Goal: Transaction & Acquisition: Obtain resource

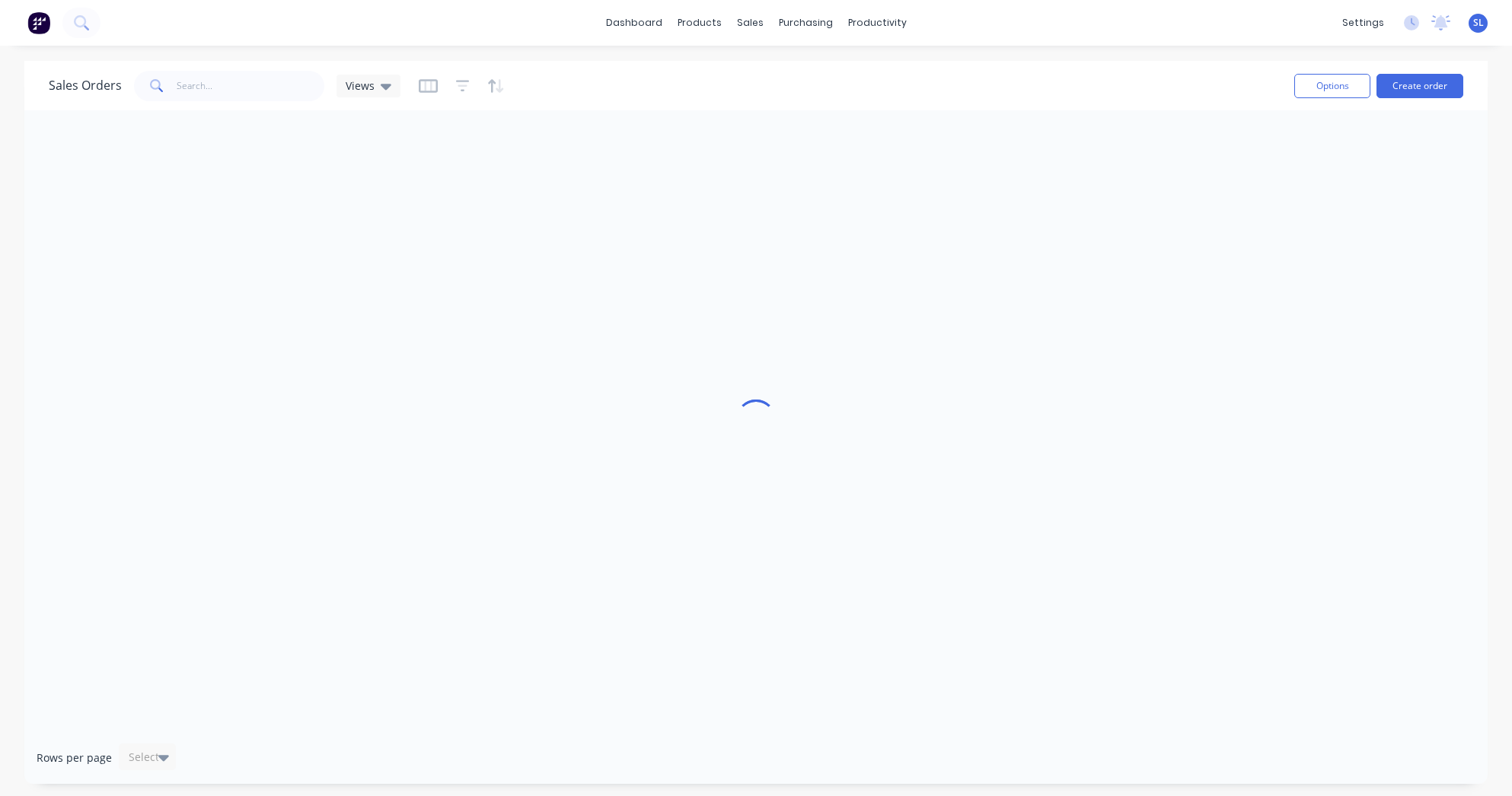
click at [848, 82] on div "Sales Orders Views" at bounding box center [665, 85] width 1233 height 37
click at [822, 68] on div "Purchase Orders" at bounding box center [854, 72] width 81 height 13
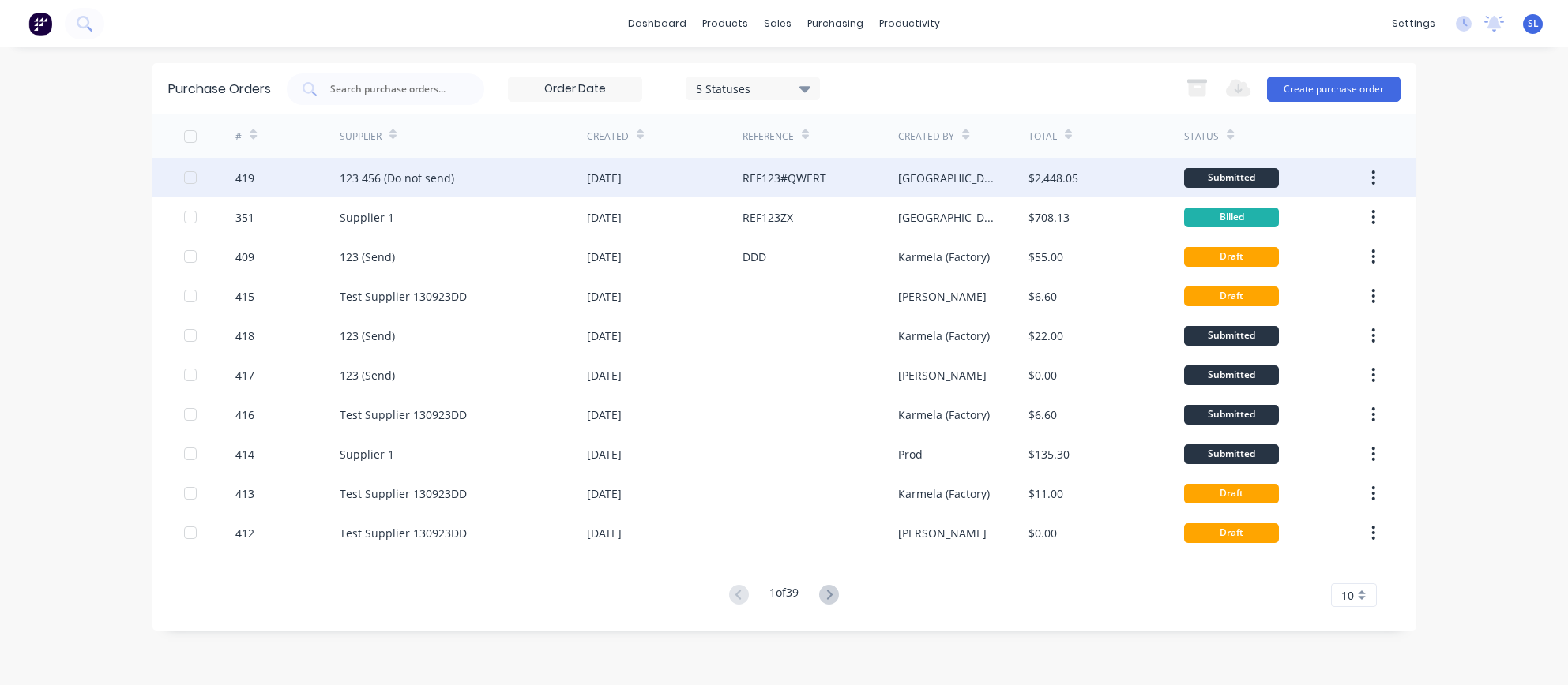
click at [844, 182] on div "REF123#QWERT" at bounding box center [820, 177] width 156 height 40
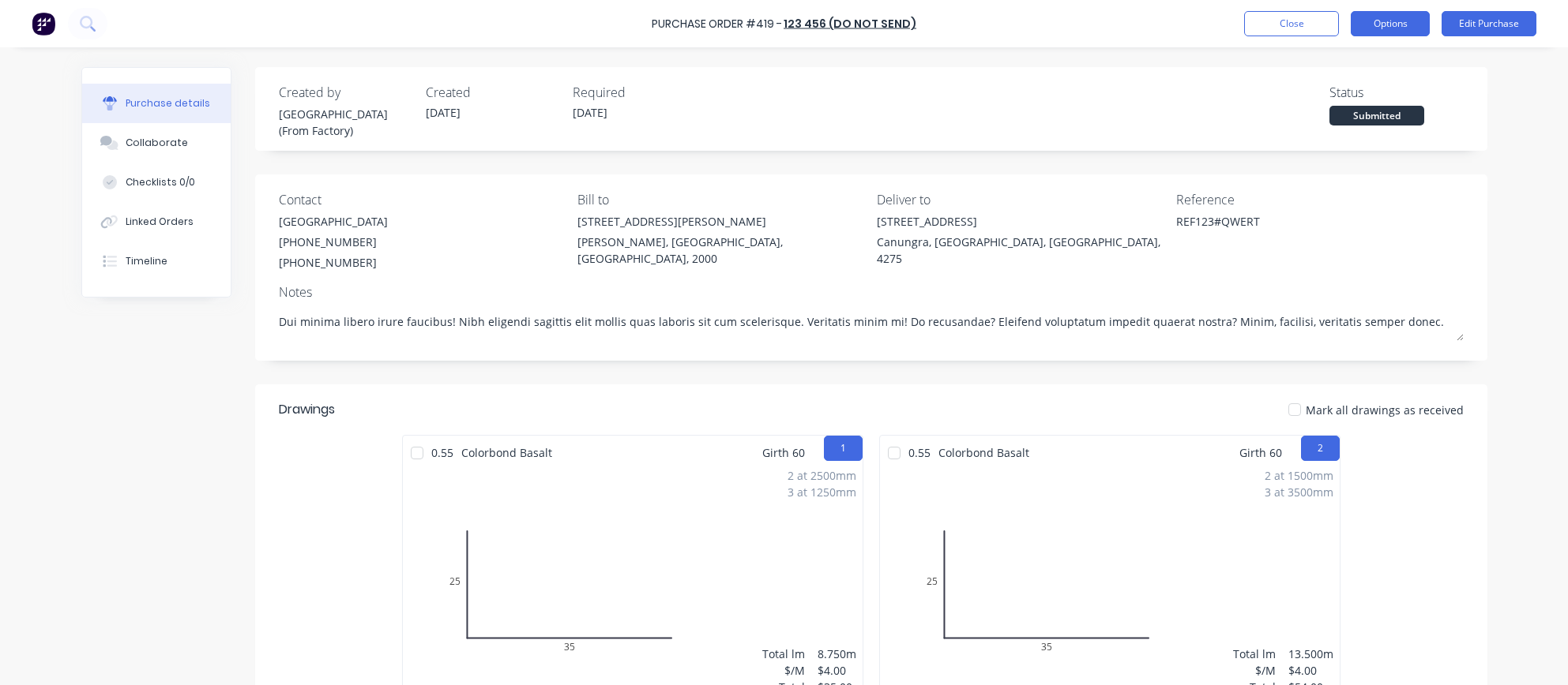
click at [1357, 27] on button "Options" at bounding box center [1390, 23] width 79 height 25
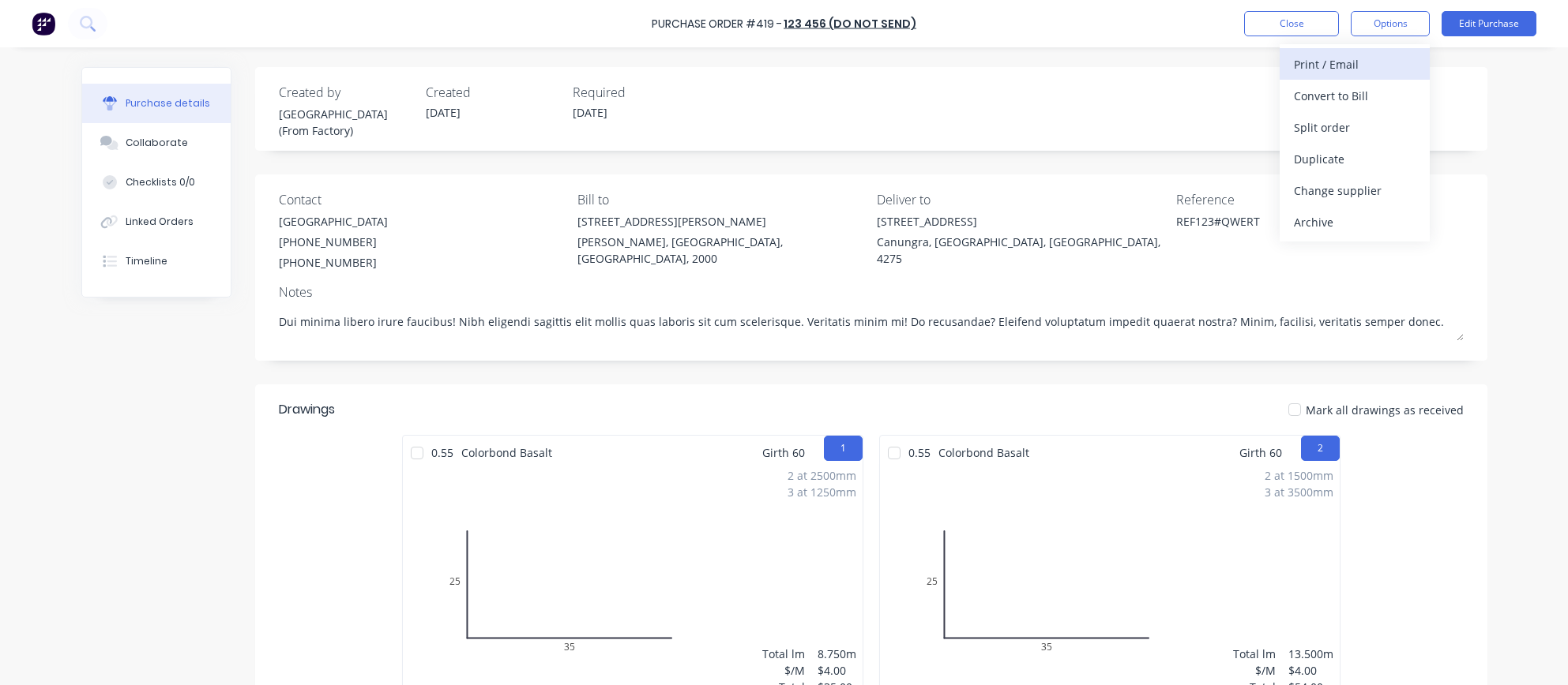
click at [1350, 53] on div "Print / Email" at bounding box center [1355, 64] width 122 height 23
click at [1319, 100] on div "With pricing" at bounding box center [1355, 96] width 122 height 23
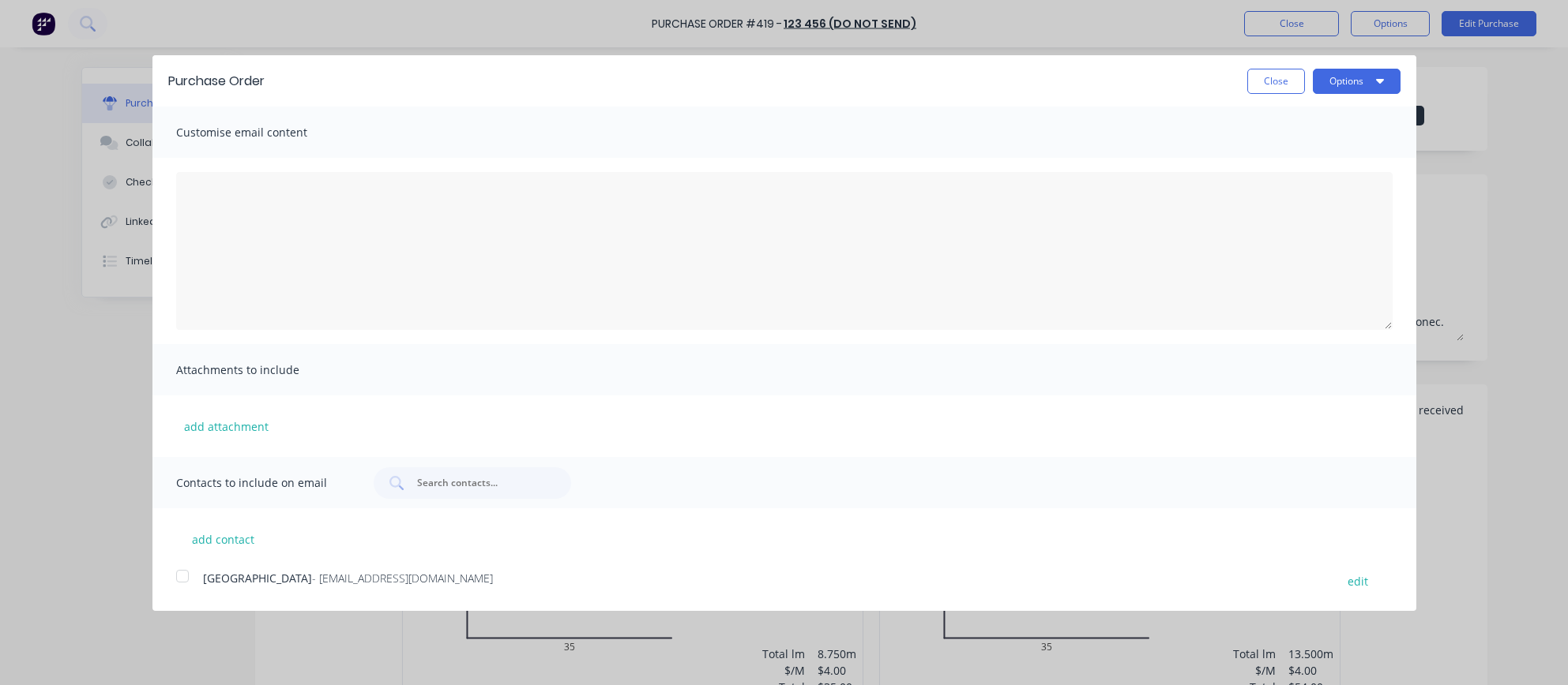
click at [187, 579] on div at bounding box center [183, 576] width 31 height 31
click at [1365, 70] on button "Options" at bounding box center [1356, 80] width 88 height 25
click at [1320, 160] on div "Email" at bounding box center [1325, 152] width 122 height 23
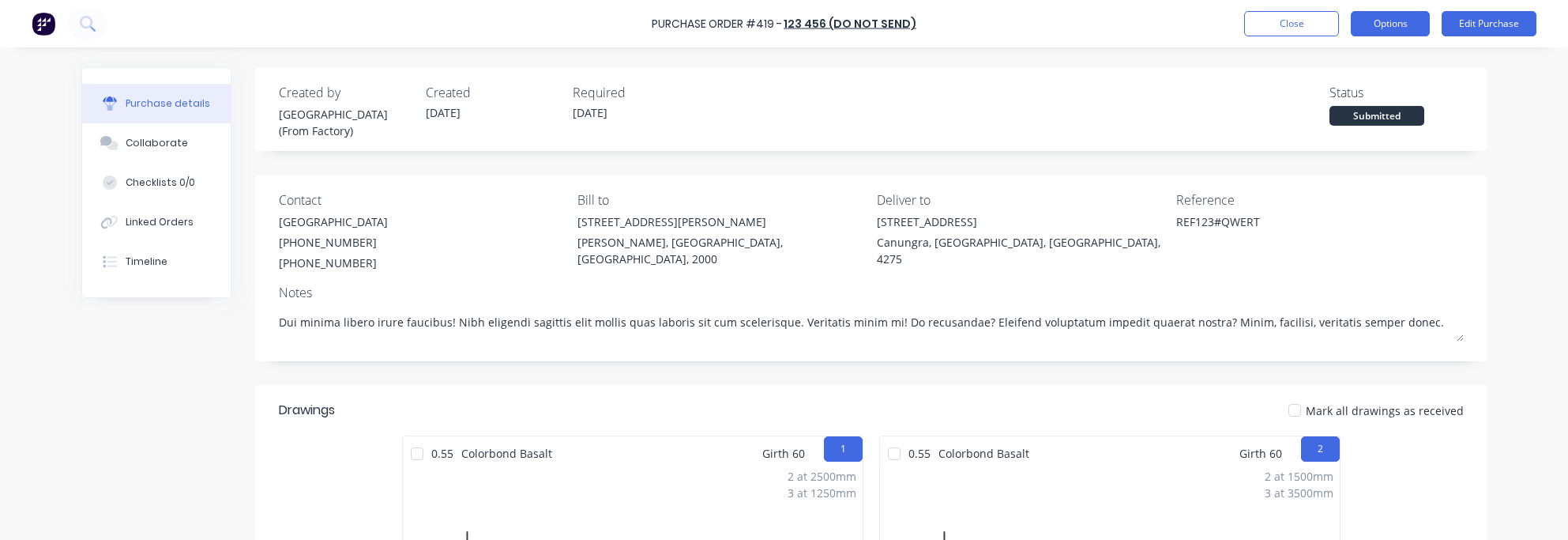
click at [1371, 25] on button "Options" at bounding box center [1390, 23] width 79 height 25
